Goal: Information Seeking & Learning: Learn about a topic

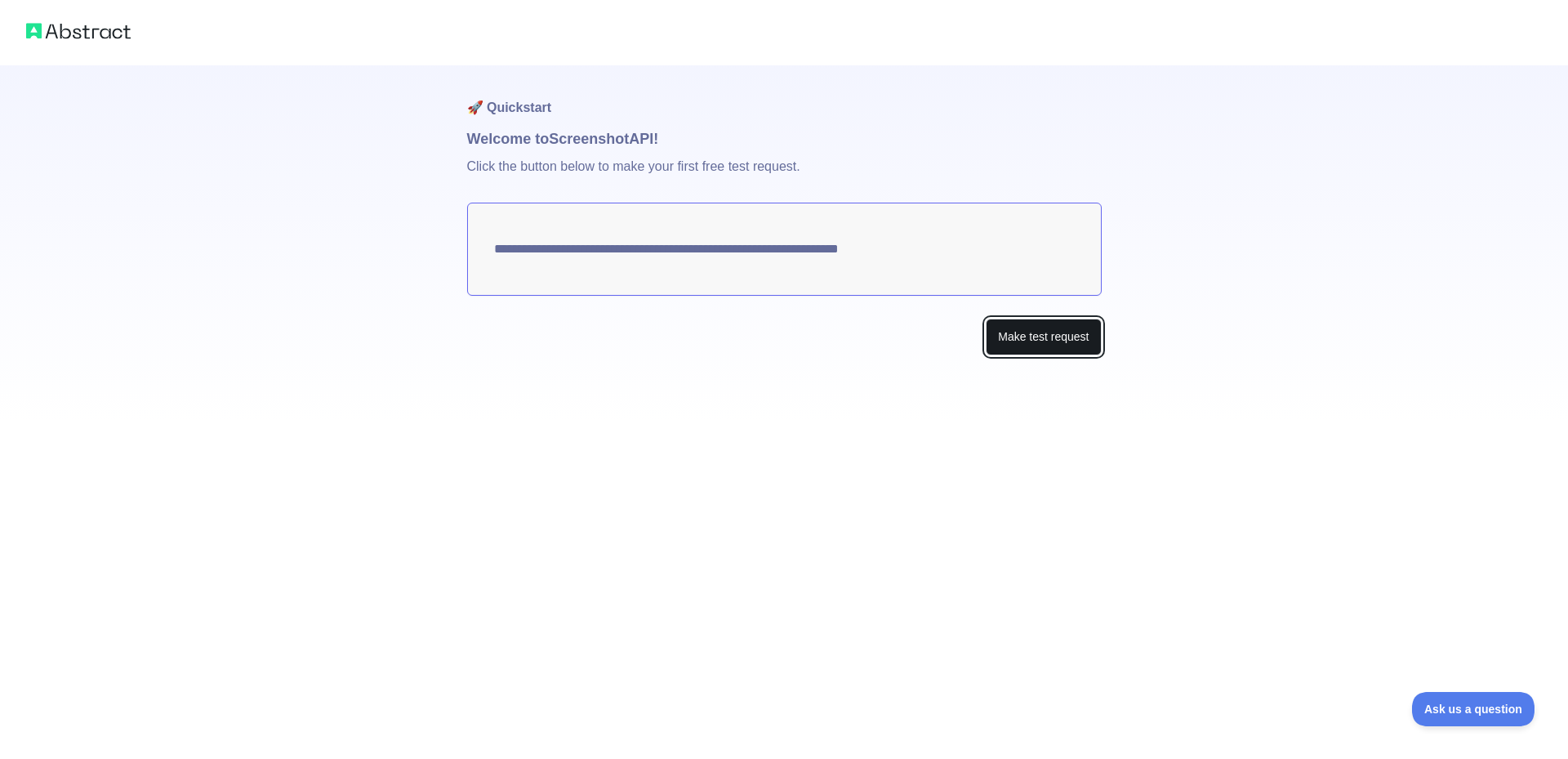
click at [1030, 331] on button "Make test request" at bounding box center [1043, 337] width 115 height 37
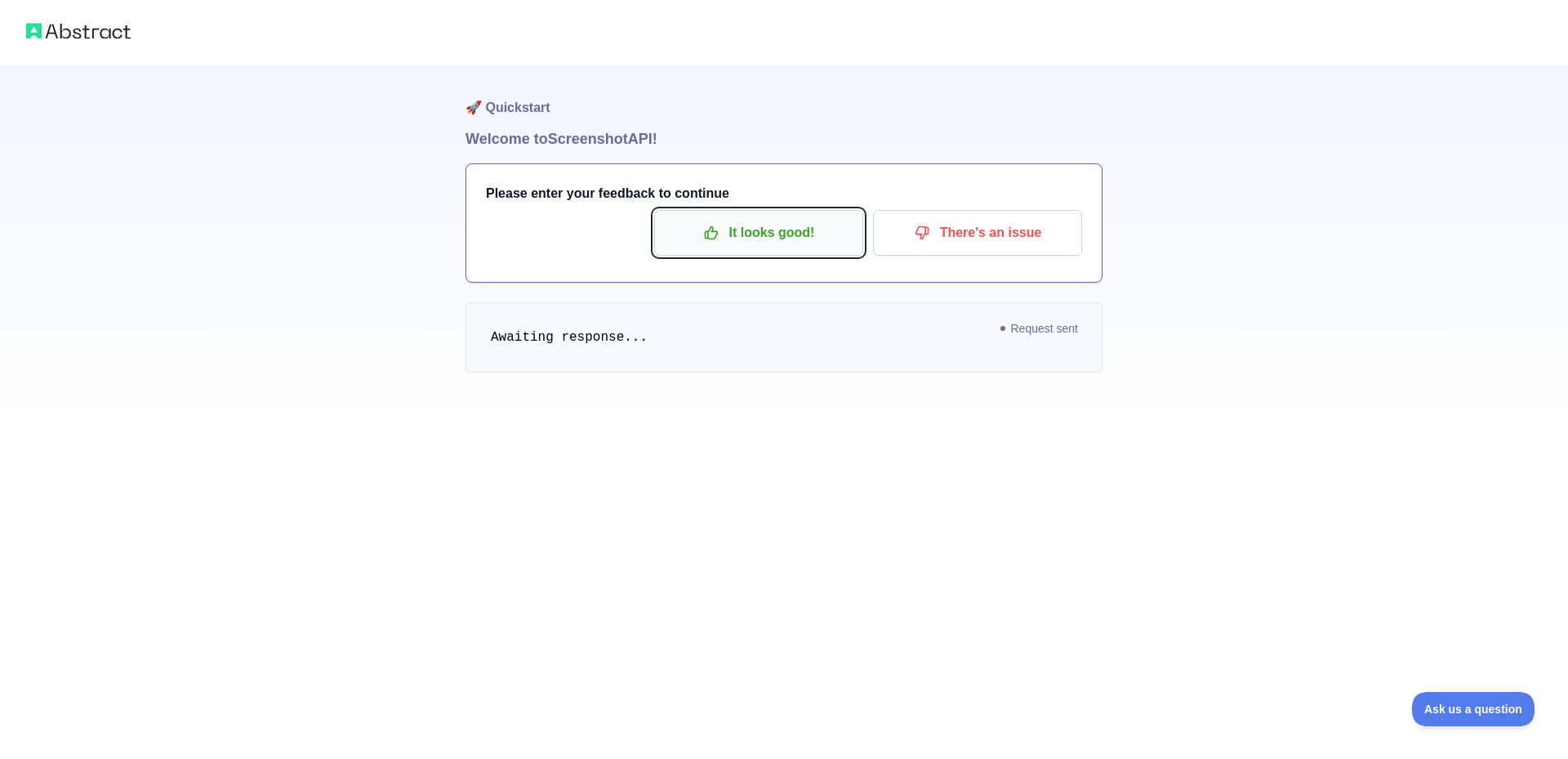
click at [821, 240] on p "It looks good!" at bounding box center [759, 233] width 185 height 28
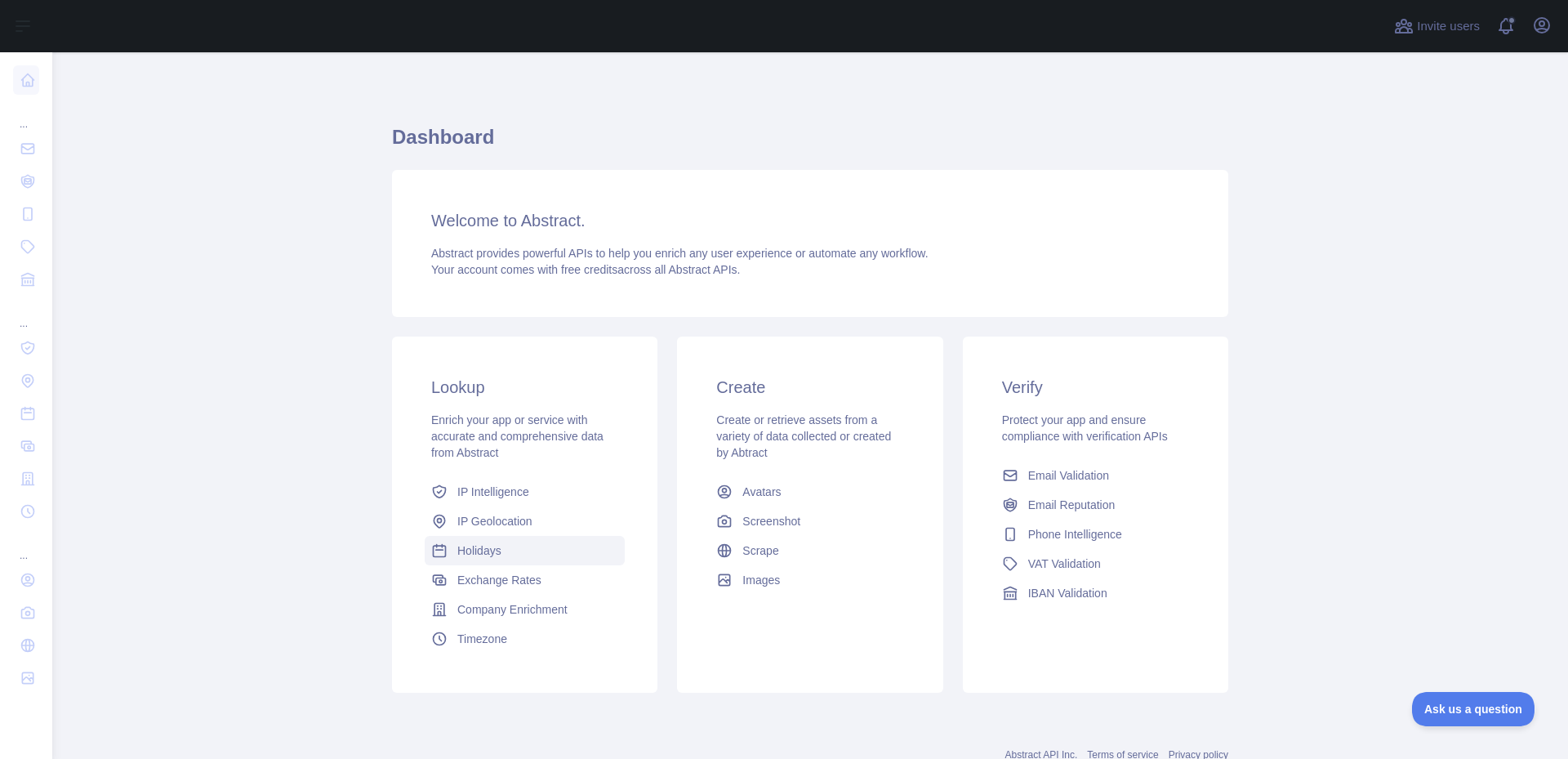
click at [485, 545] on span "Holidays" at bounding box center [480, 550] width 44 height 16
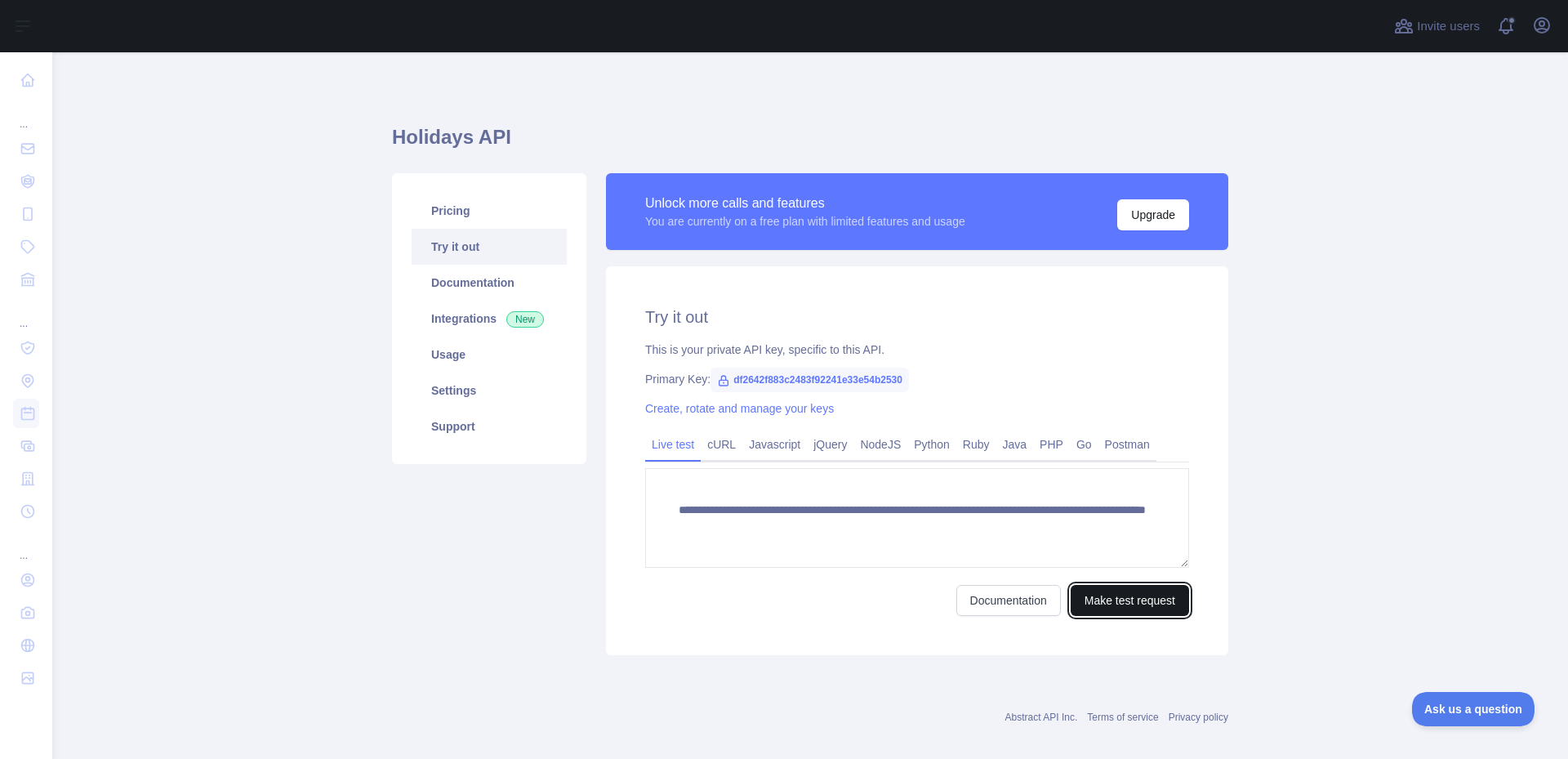
click at [1108, 597] on button "Make test request" at bounding box center [1129, 600] width 118 height 31
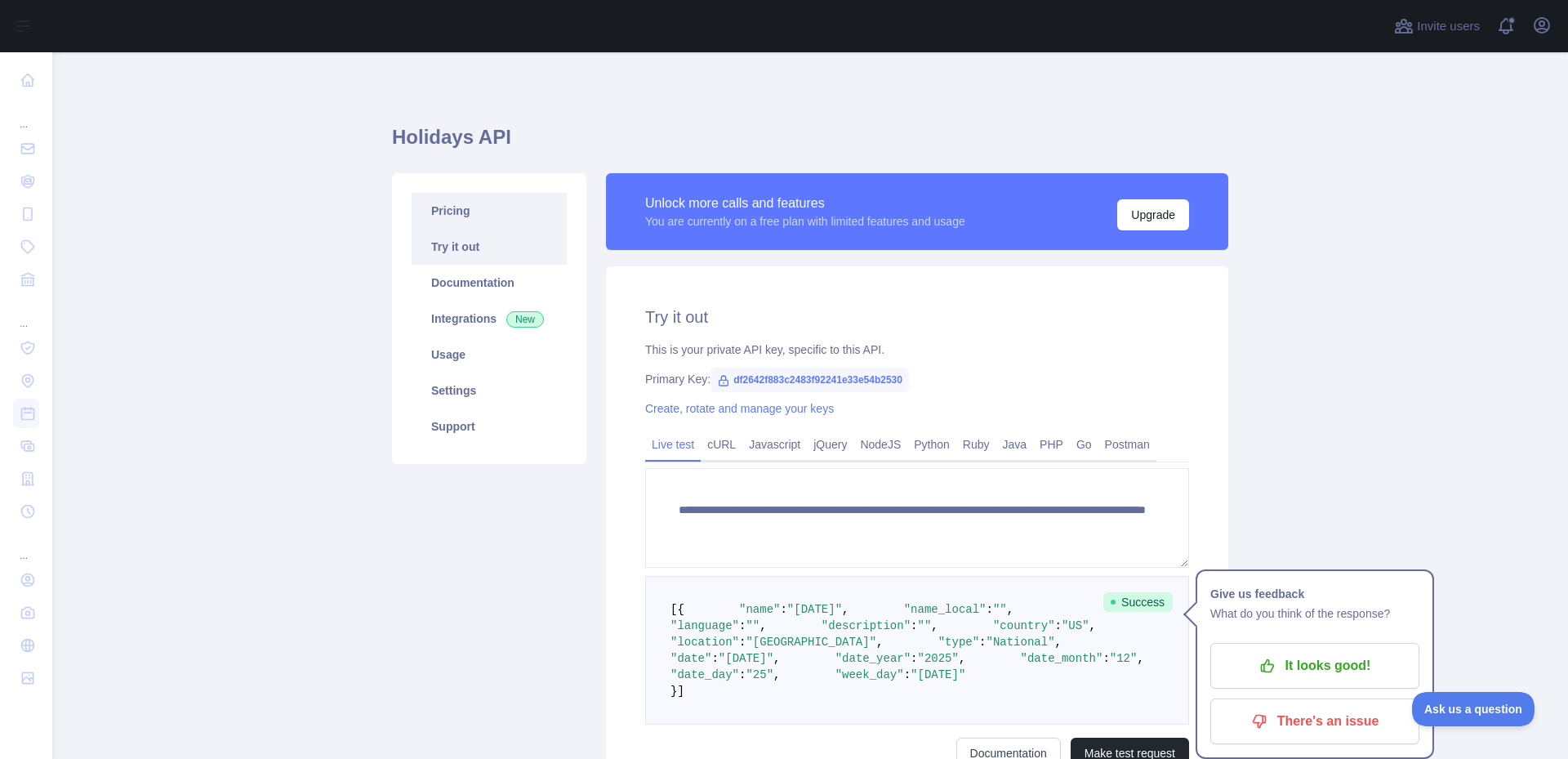
click at [441, 209] on link "Pricing" at bounding box center [488, 210] width 155 height 36
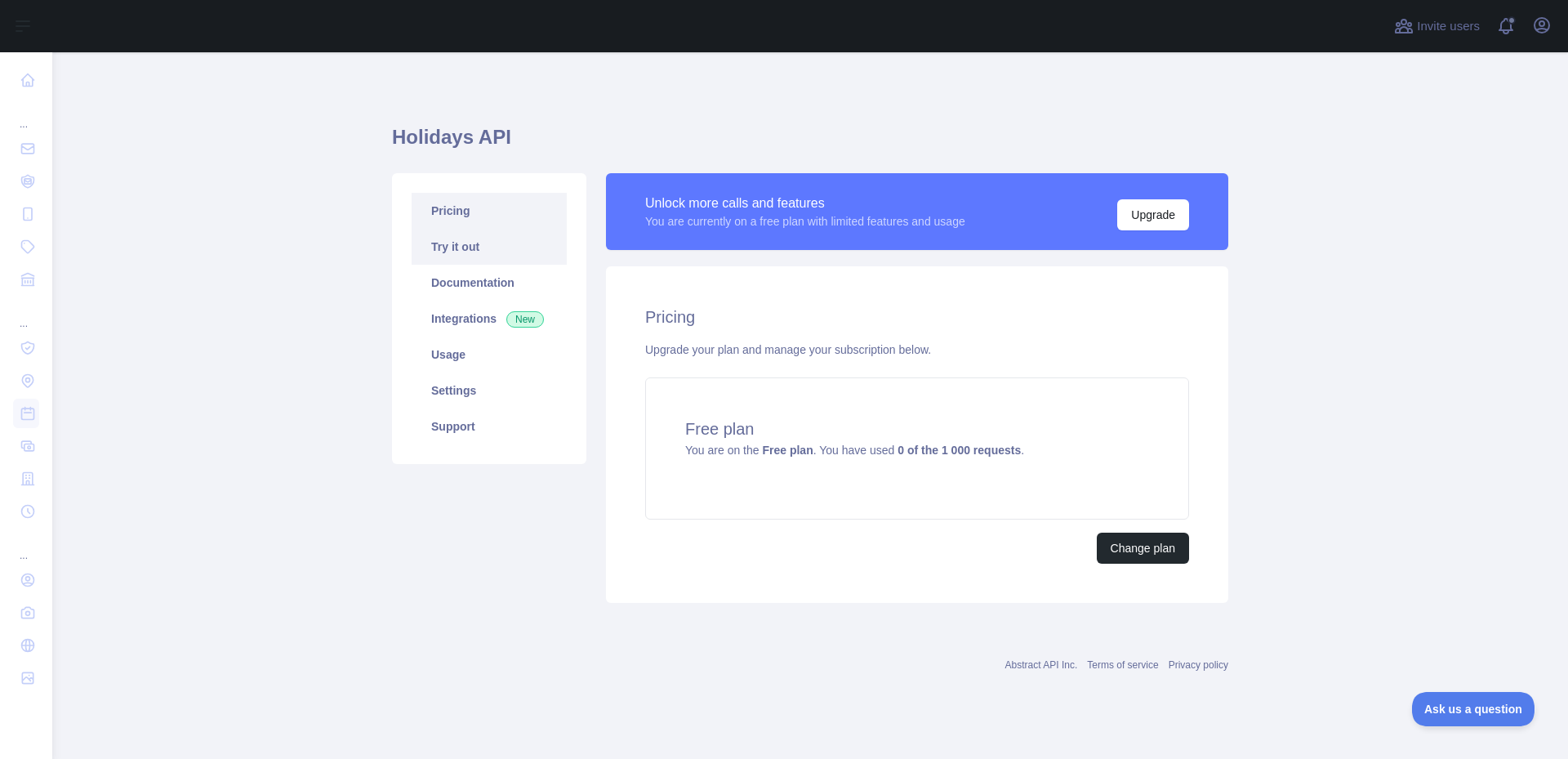
click at [468, 247] on link "Try it out" at bounding box center [488, 246] width 155 height 36
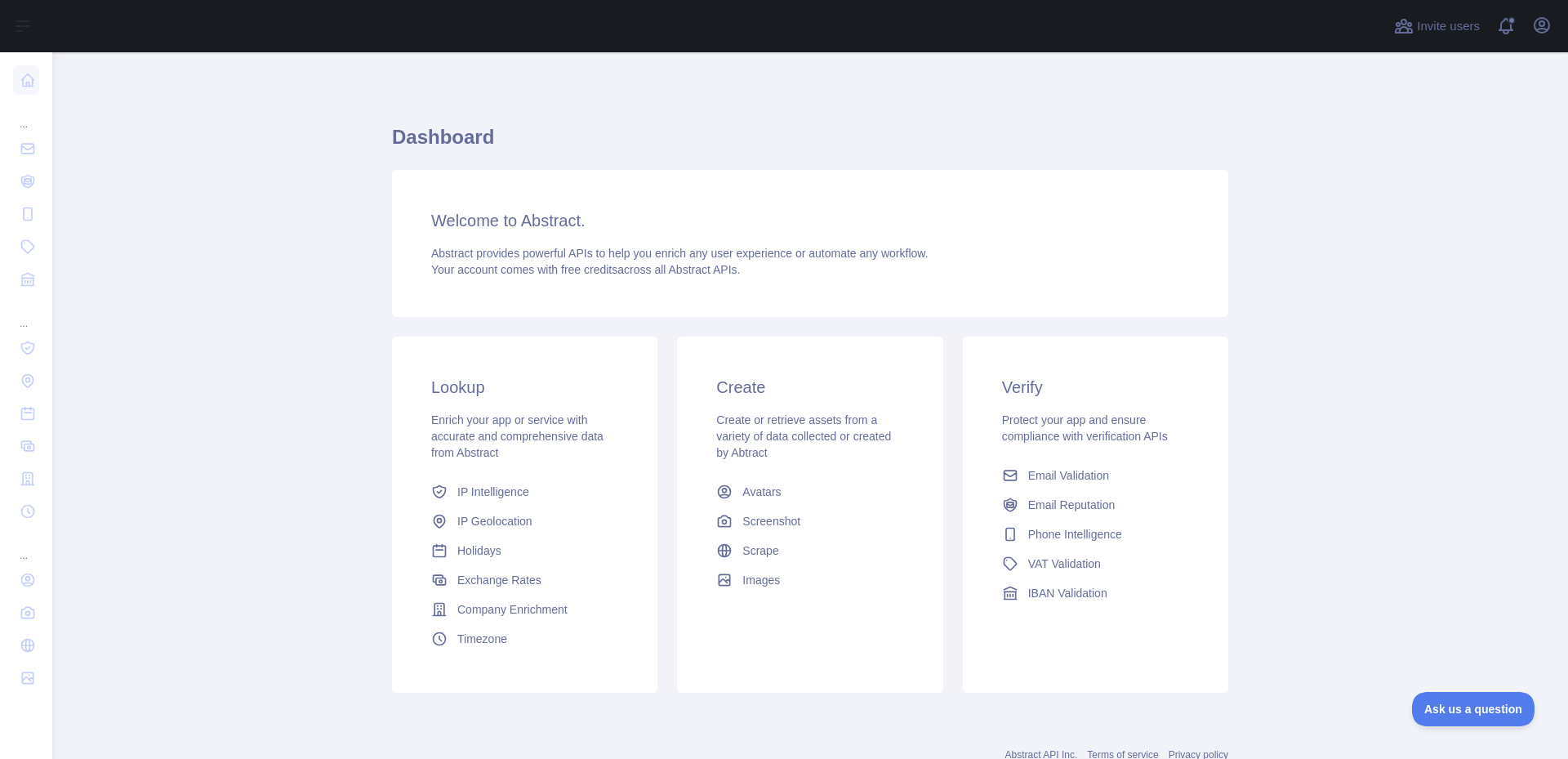
scroll to position [55, 0]
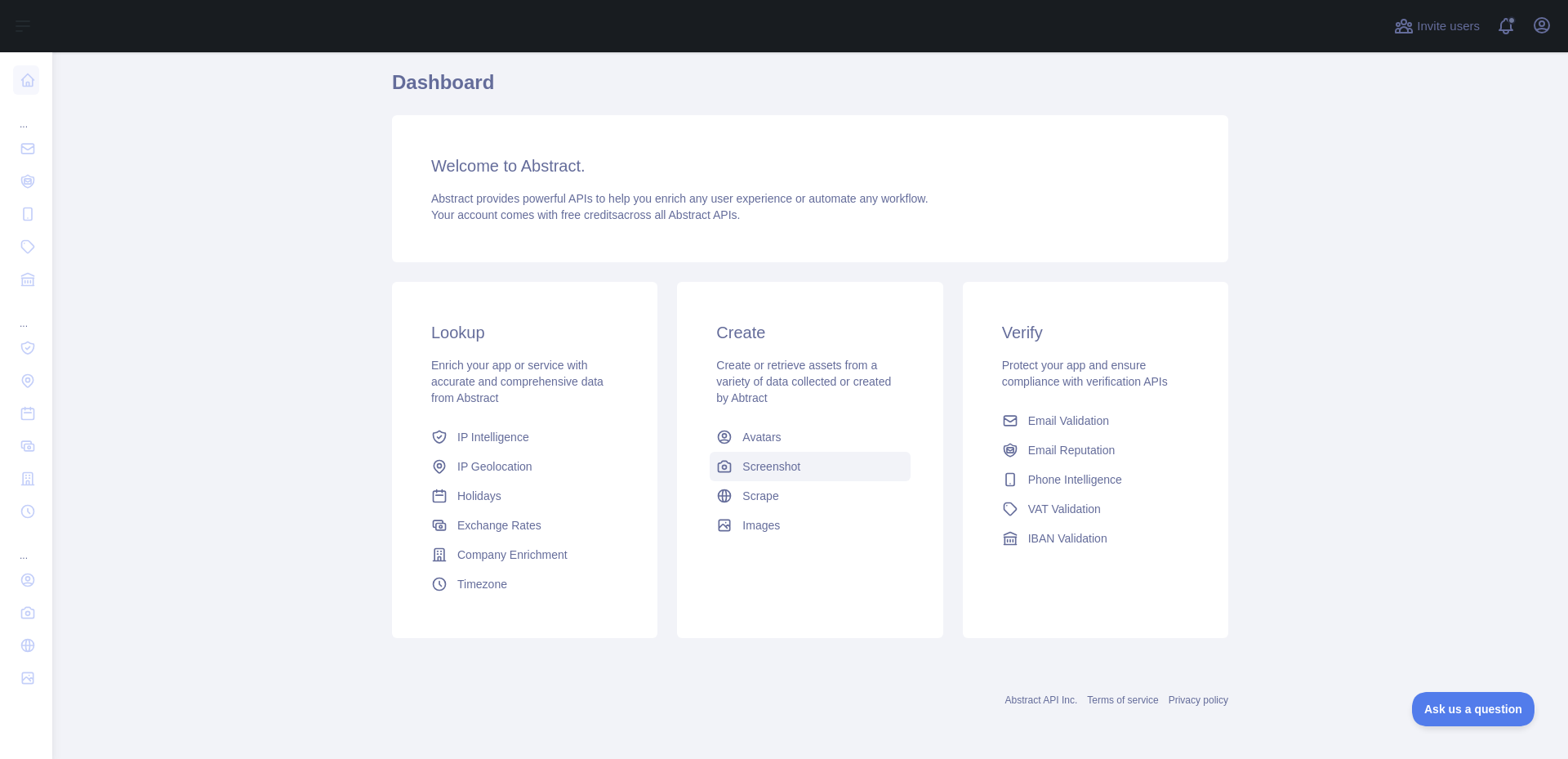
click at [779, 460] on span "Screenshot" at bounding box center [771, 466] width 58 height 16
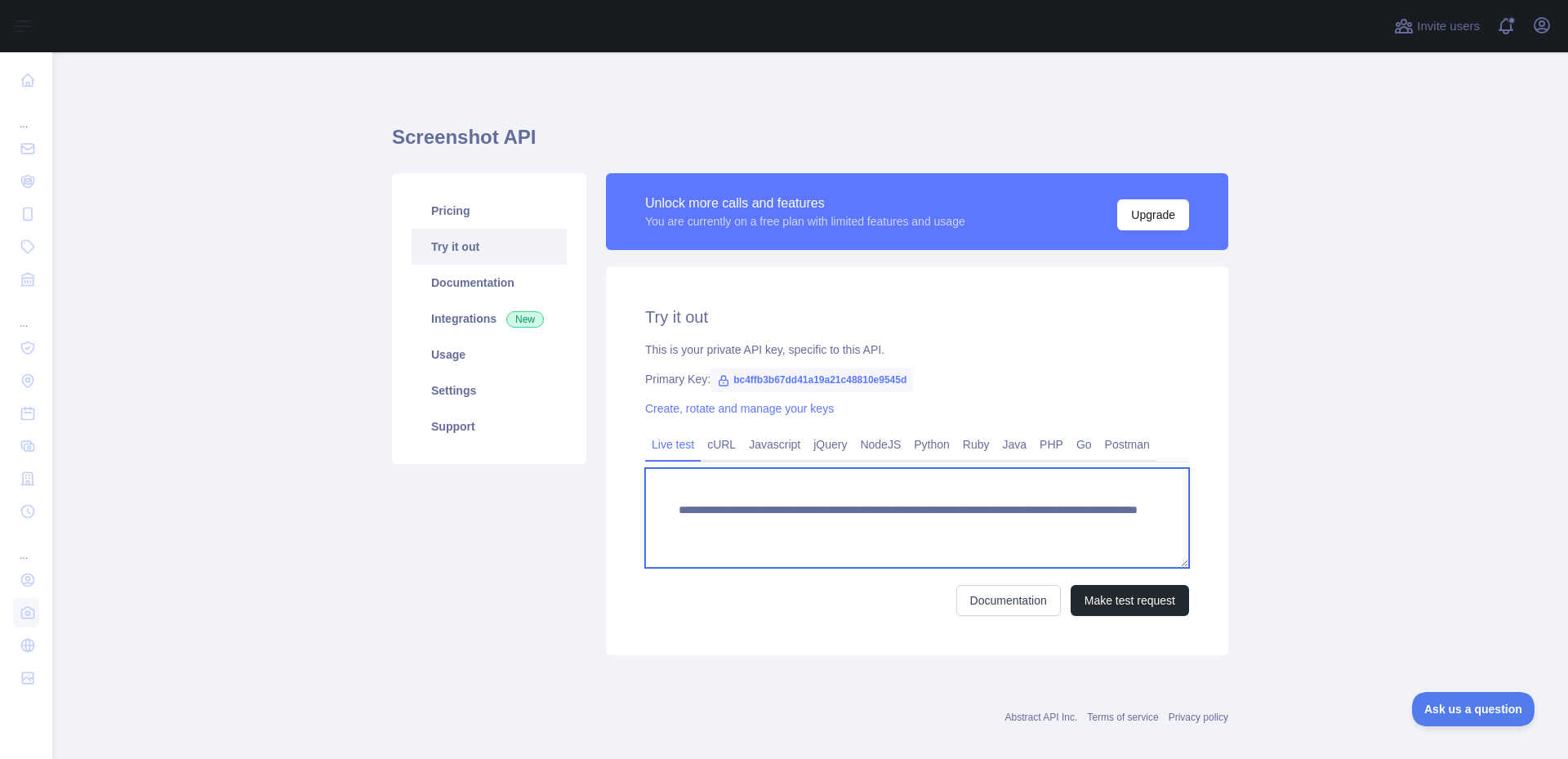
drag, startPoint x: 669, startPoint y: 515, endPoint x: 1119, endPoint y: 533, distance: 450.4
click at [1119, 533] on textarea "**********" at bounding box center [917, 519] width 544 height 100
